Goal: Check status

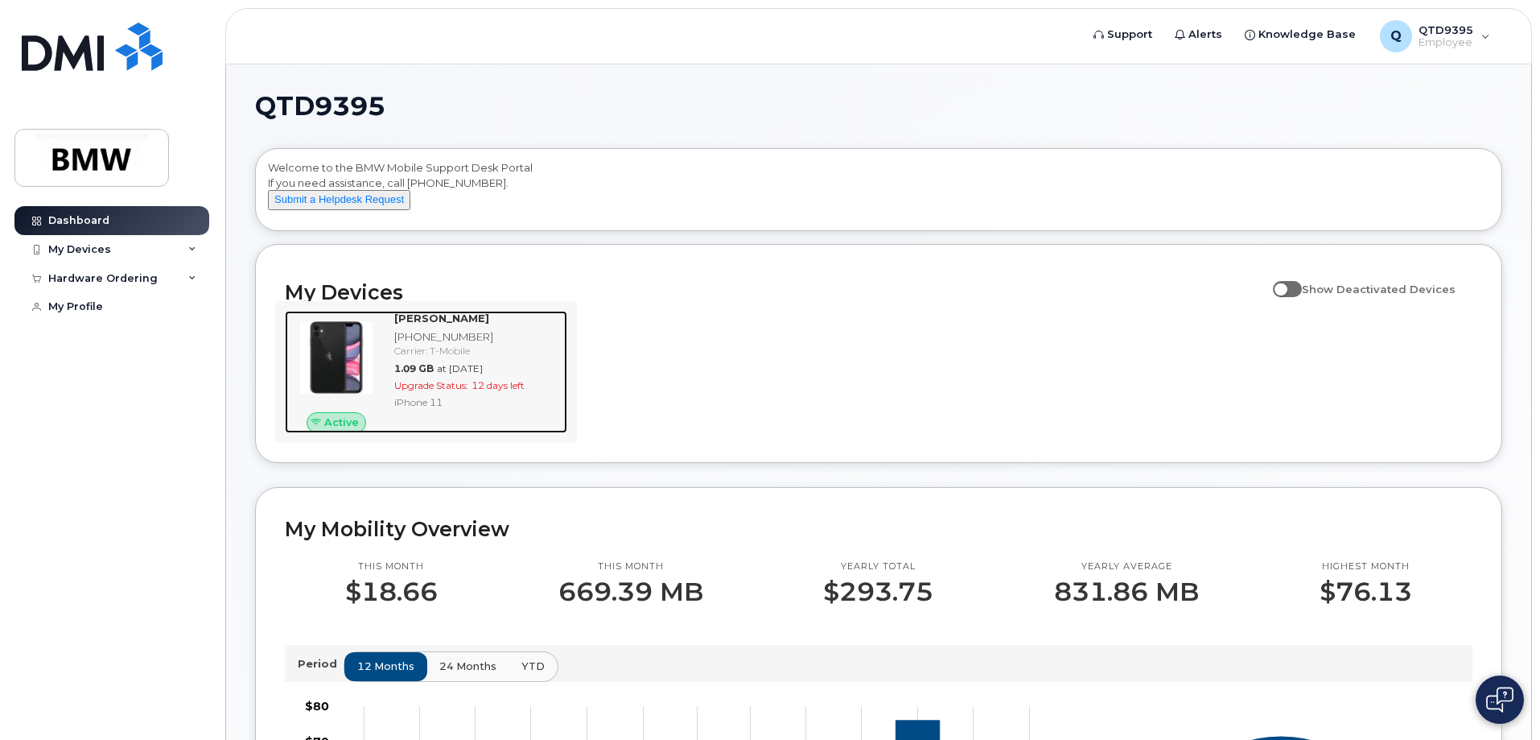
click at [488, 392] on div "Upgrade Status: 12 days left" at bounding box center [477, 385] width 167 height 14
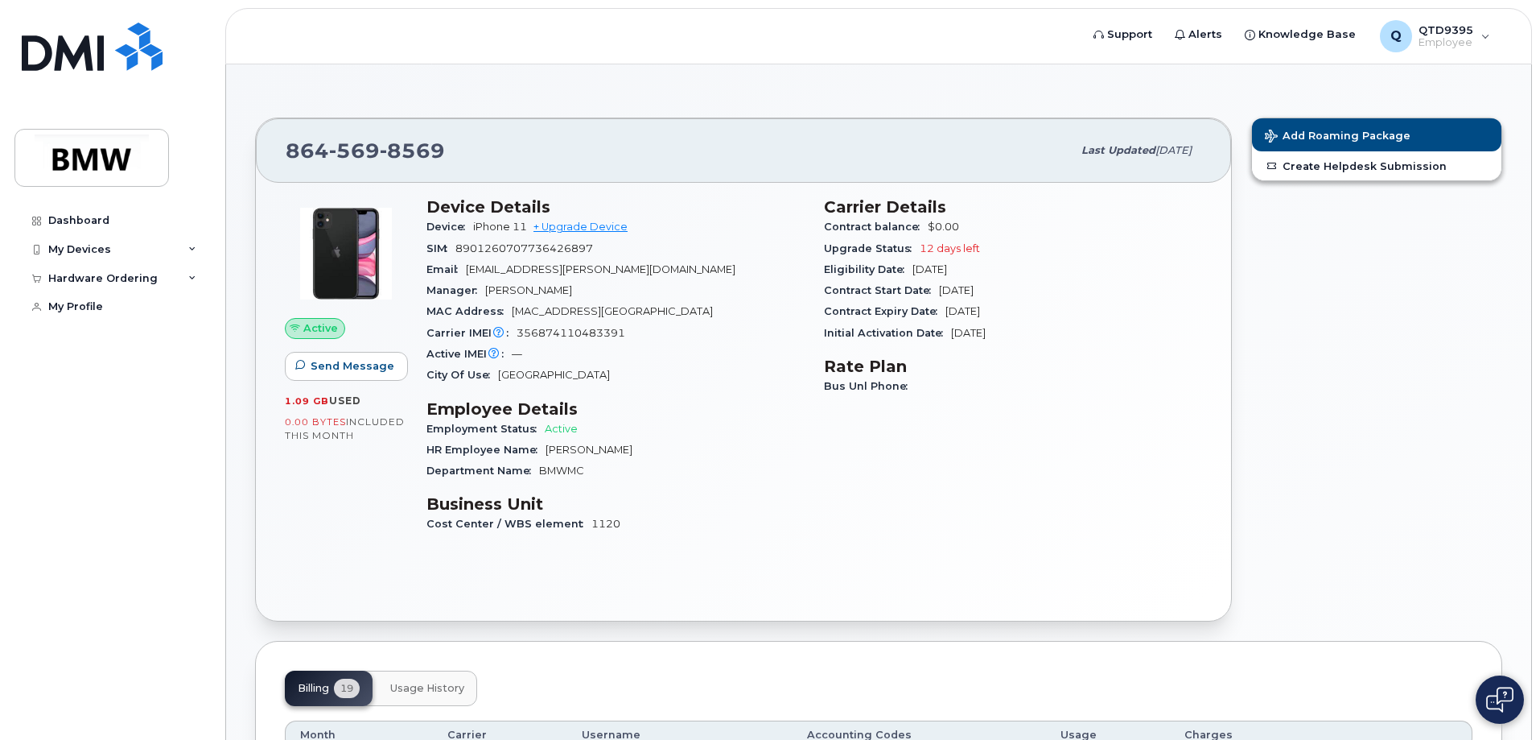
drag, startPoint x: 821, startPoint y: 249, endPoint x: 1015, endPoint y: 292, distance: 198.6
click at [1015, 292] on div "Carrier Details Contract balance $0.00 Upgrade Status 12 days left Eligibility …" at bounding box center [1013, 372] width 398 height 369
